Goal: Find specific page/section: Find specific page/section

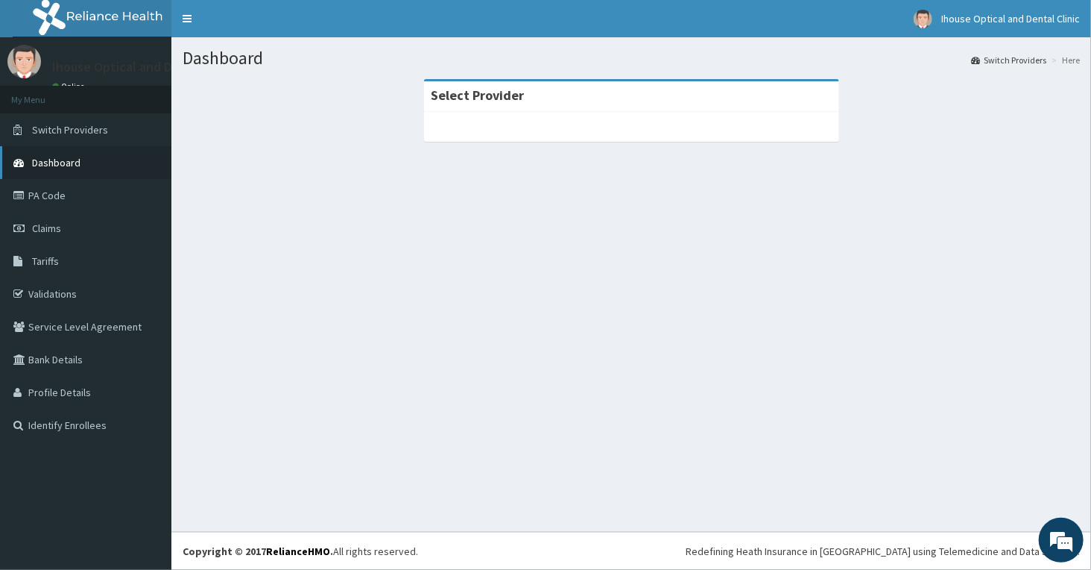
click at [78, 169] on link "Dashboard" at bounding box center [85, 162] width 171 height 33
click at [62, 190] on link "PA Code" at bounding box center [85, 195] width 171 height 33
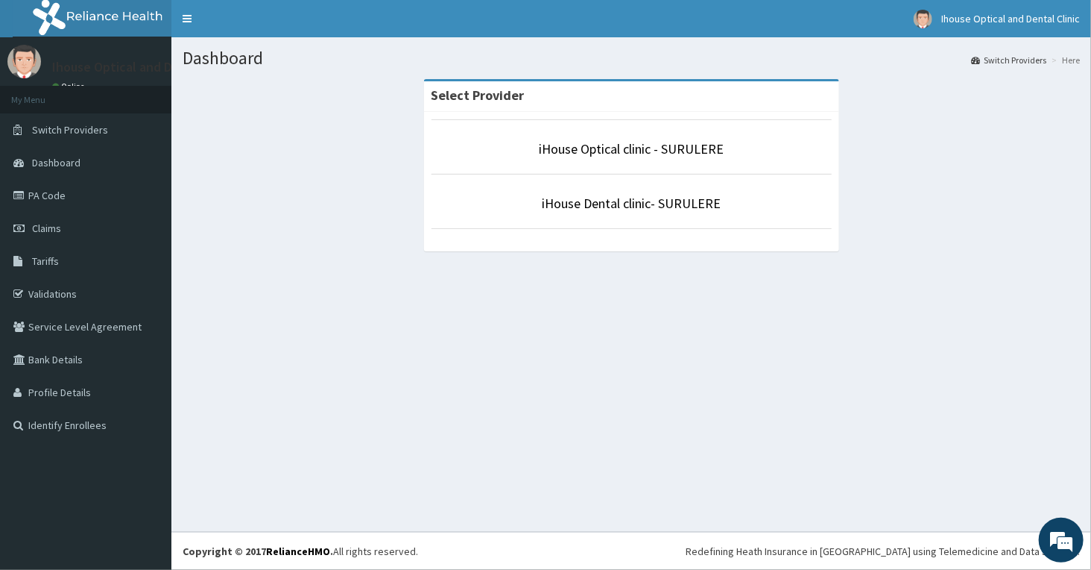
click at [605, 161] on li "iHouse Optical clinic - SURULERE" at bounding box center [632, 146] width 400 height 55
click at [597, 152] on link "iHouse Optical clinic - SURULERE" at bounding box center [631, 148] width 185 height 17
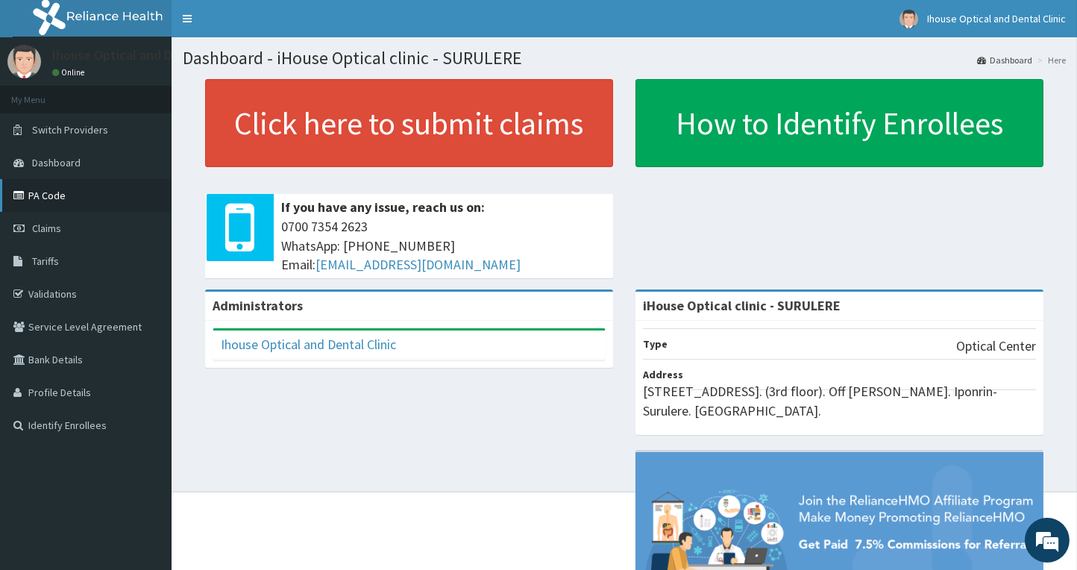
click at [28, 204] on link "PA Code" at bounding box center [85, 195] width 171 height 33
